Goal: Find specific page/section: Find specific page/section

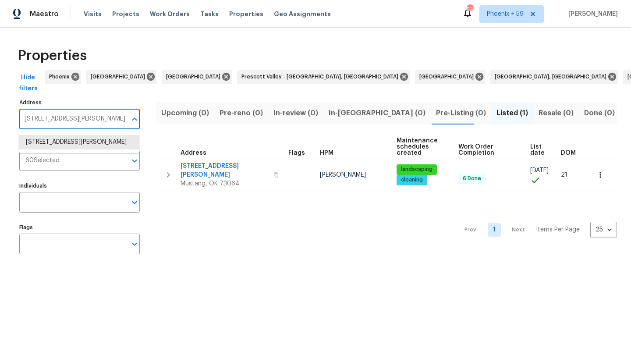
click at [75, 120] on input "[STREET_ADDRESS][PERSON_NAME]" at bounding box center [72, 119] width 107 height 21
type input "\"
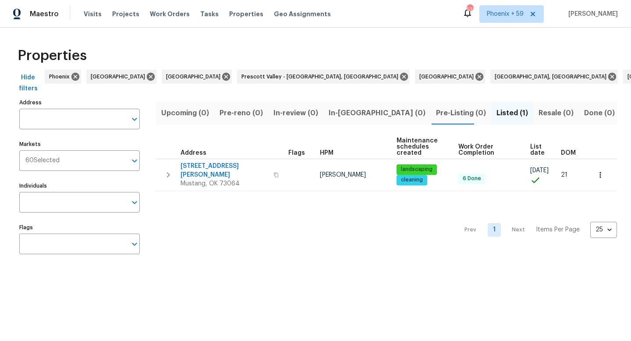
click at [153, 213] on div "Address Address Markets 60 Selected Markets Individuals Individuals Flags Flags…" at bounding box center [315, 179] width 603 height 167
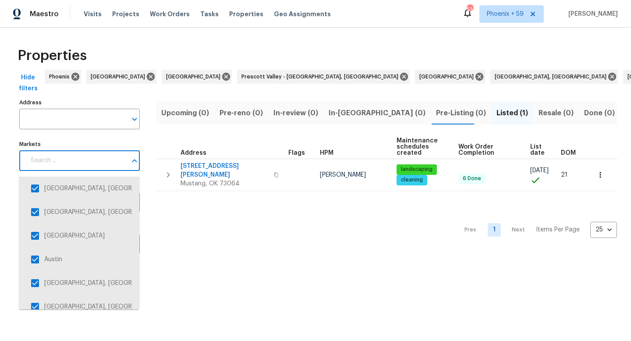
click at [96, 155] on input "Markets" at bounding box center [75, 160] width 101 height 21
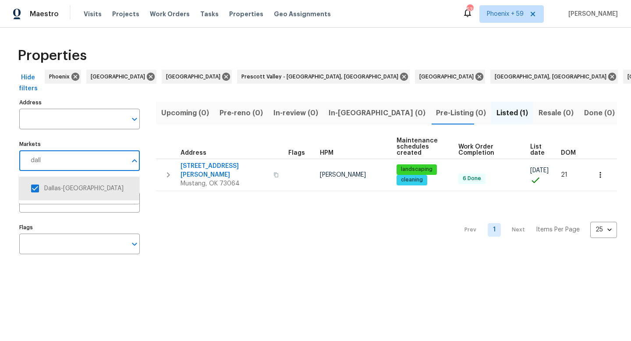
type input "dalla"
click at [96, 190] on li "Dallas-[GEOGRAPHIC_DATA]" at bounding box center [79, 188] width 107 height 18
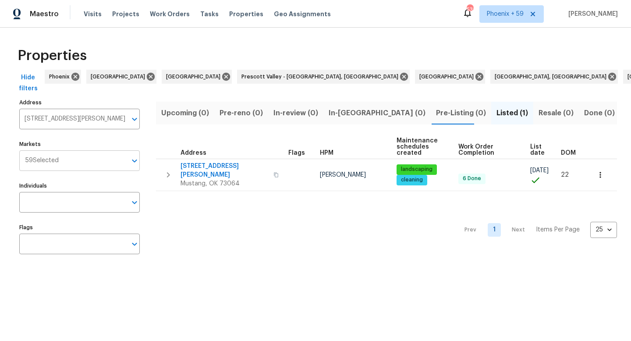
click at [87, 163] on input "Markets" at bounding box center [93, 160] width 68 height 21
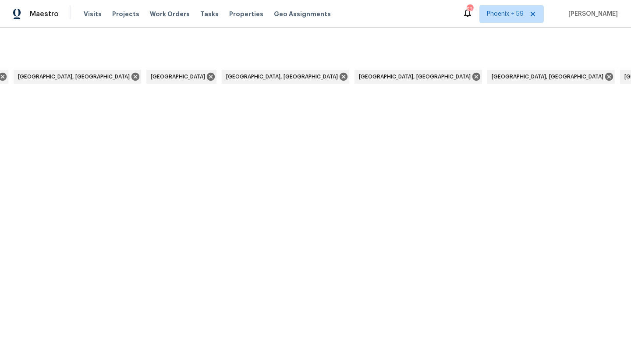
scroll to position [0, 2813]
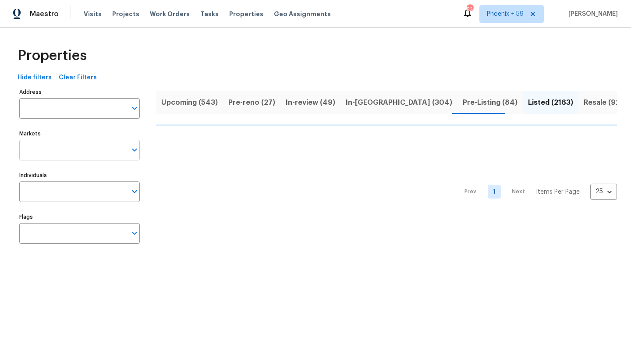
click at [81, 146] on input "Markets" at bounding box center [72, 150] width 107 height 21
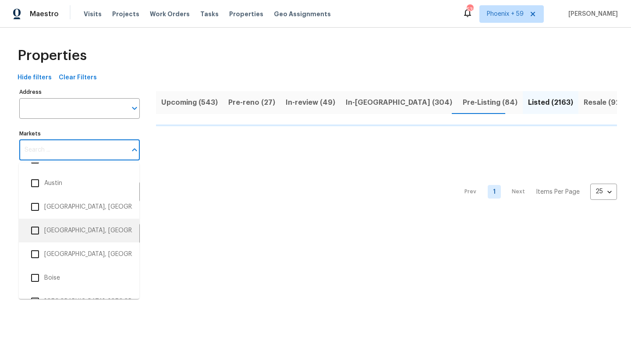
scroll to position [92, 0]
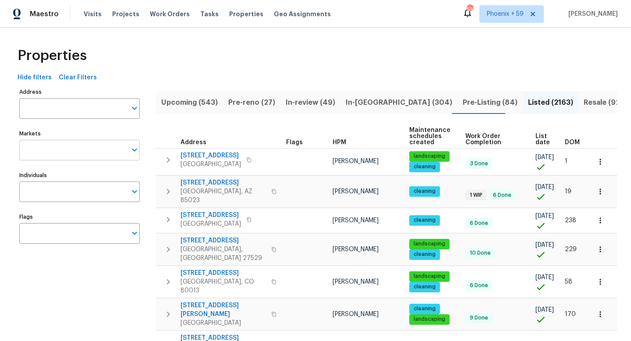
click at [75, 155] on input "Markets" at bounding box center [72, 150] width 107 height 21
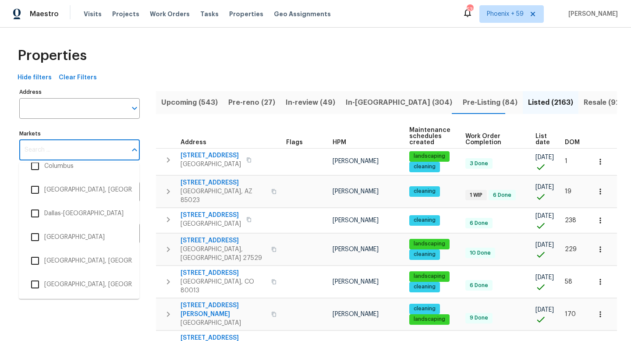
scroll to position [487, 0]
click at [77, 213] on li "Dallas-[GEOGRAPHIC_DATA]" at bounding box center [79, 212] width 107 height 18
